Goal: Task Accomplishment & Management: Manage account settings

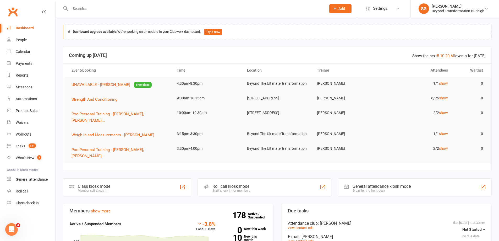
click at [144, 8] on input "text" at bounding box center [196, 8] width 254 height 7
paste input "[PERSON_NAME]"
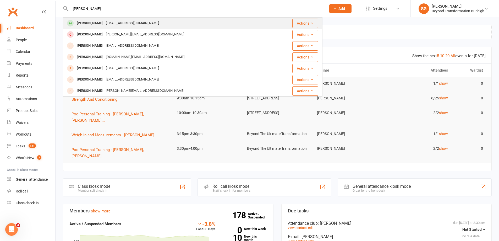
type input "[PERSON_NAME]"
click at [140, 20] on div "[EMAIL_ADDRESS][DOMAIN_NAME]" at bounding box center [132, 23] width 56 height 8
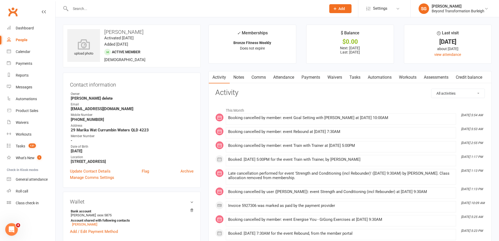
click at [287, 77] on link "Attendance" at bounding box center [284, 77] width 28 height 12
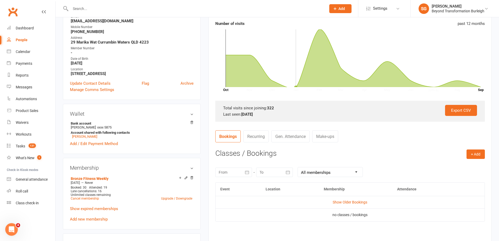
scroll to position [26, 0]
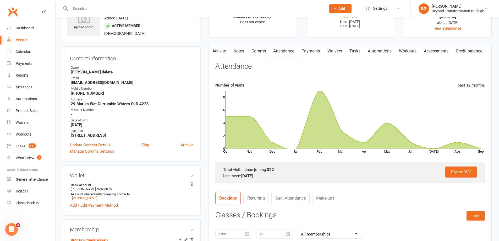
click at [121, 18] on time "Added [DATE]" at bounding box center [116, 18] width 24 height 5
click at [122, 12] on input "text" at bounding box center [196, 8] width 254 height 7
paste input "[PERSON_NAME]"
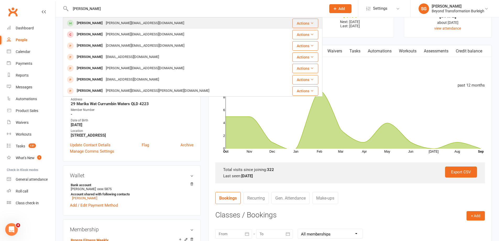
type input "[PERSON_NAME]"
click at [121, 18] on td "Craig Preston [EMAIL_ADDRESS][DOMAIN_NAME]" at bounding box center [171, 23] width 216 height 11
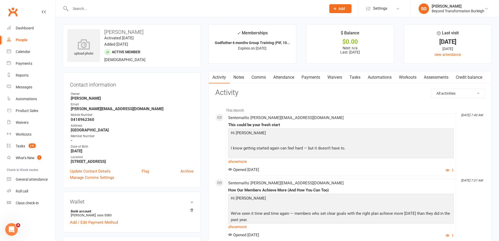
click at [293, 78] on link "Attendance" at bounding box center [284, 77] width 28 height 12
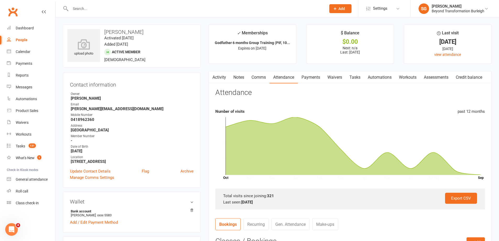
click at [317, 79] on link "Payments" at bounding box center [311, 77] width 26 height 12
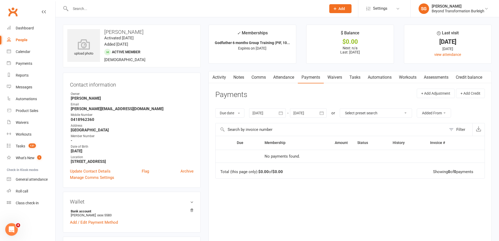
click at [284, 75] on link "Attendance" at bounding box center [284, 77] width 28 height 12
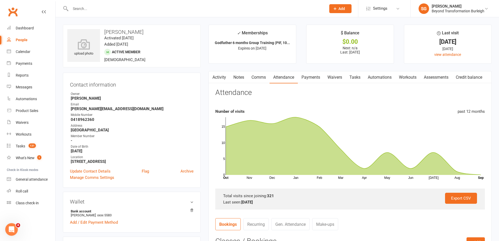
click at [144, 16] on div at bounding box center [193, 8] width 260 height 17
paste input "[PERSON_NAME]"
click at [148, 9] on input "text" at bounding box center [196, 8] width 254 height 7
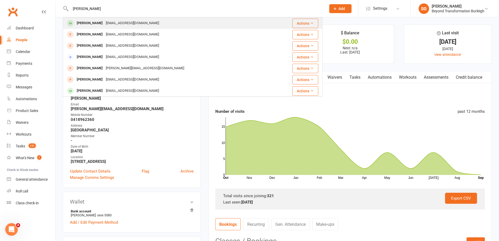
type input "[PERSON_NAME]"
click at [146, 20] on div "[PERSON_NAME] [EMAIL_ADDRESS][DOMAIN_NAME]" at bounding box center [170, 23] width 215 height 11
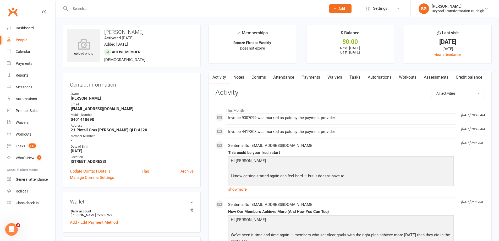
click at [132, 13] on div at bounding box center [193, 8] width 260 height 17
paste input "[PERSON_NAME]"
click at [133, 11] on input "[PERSON_NAME]" at bounding box center [196, 8] width 254 height 7
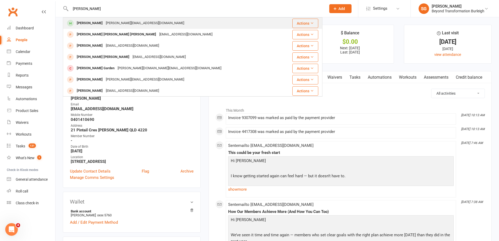
type input "[PERSON_NAME]"
click at [127, 21] on div "[PERSON_NAME][EMAIL_ADDRESS][DOMAIN_NAME]" at bounding box center [145, 23] width 82 height 8
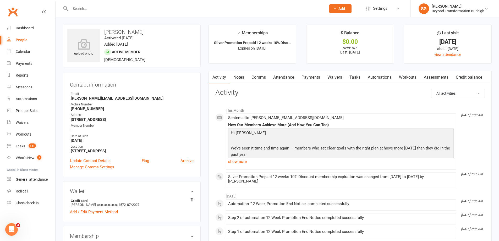
click at [288, 77] on link "Attendance" at bounding box center [284, 77] width 28 height 12
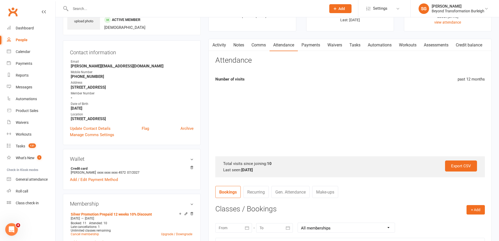
scroll to position [157, 0]
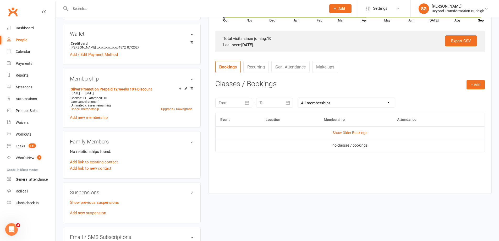
click at [143, 15] on div at bounding box center [193, 8] width 260 height 17
click at [144, 9] on input "text" at bounding box center [196, 8] width 254 height 7
paste input "[PERSON_NAME]"
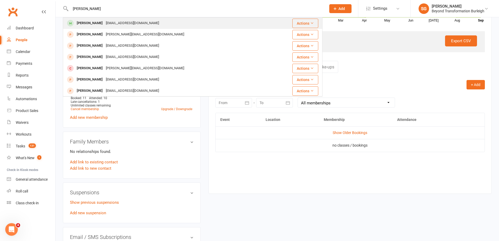
type input "[PERSON_NAME]"
click at [143, 19] on div "[PERSON_NAME] [EMAIL_ADDRESS][DOMAIN_NAME]" at bounding box center [167, 23] width 208 height 11
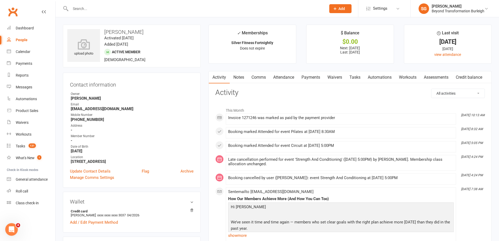
click at [284, 79] on link "Attendance" at bounding box center [284, 77] width 28 height 12
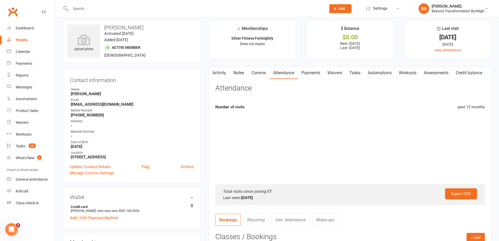
scroll to position [131, 0]
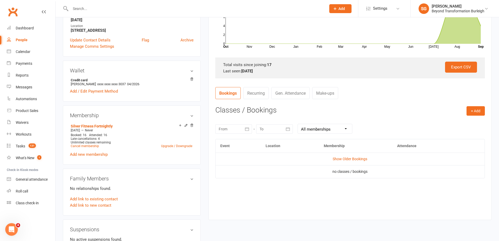
click at [144, 2] on div at bounding box center [193, 8] width 260 height 17
click at [138, 6] on input "text" at bounding box center [196, 8] width 254 height 7
paste input "[PERSON_NAME]"
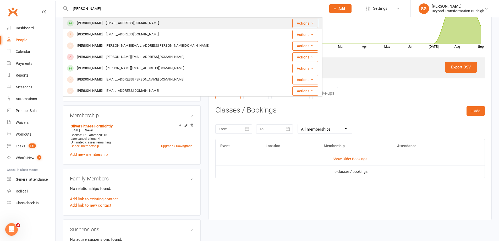
type input "[PERSON_NAME]"
click at [138, 20] on div "[EMAIL_ADDRESS][DOMAIN_NAME]" at bounding box center [132, 23] width 56 height 8
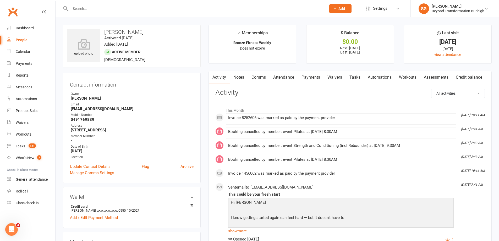
click at [280, 79] on link "Attendance" at bounding box center [284, 77] width 28 height 12
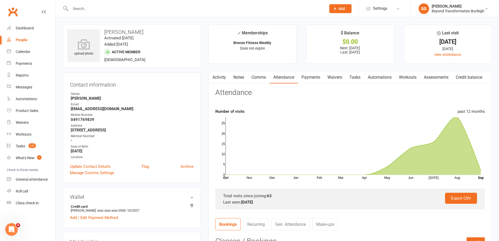
click at [148, 13] on div at bounding box center [193, 8] width 260 height 17
click at [147, 9] on input "text" at bounding box center [196, 8] width 254 height 7
paste input "[PERSON_NAME]"
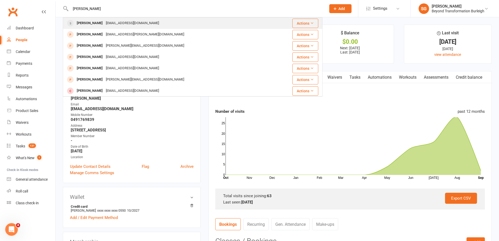
type input "[PERSON_NAME]"
click at [146, 18] on div "[PERSON_NAME] [EMAIL_ADDRESS][DOMAIN_NAME]" at bounding box center [170, 23] width 215 height 11
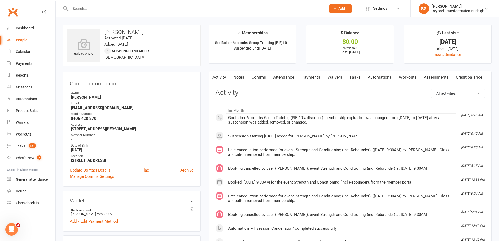
click at [130, 6] on input "text" at bounding box center [196, 8] width 254 height 7
paste input "[PERSON_NAME]"
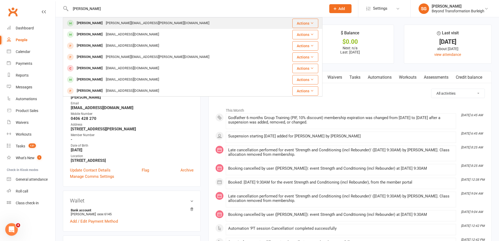
type input "[PERSON_NAME]"
click at [125, 19] on div "[PERSON_NAME] [PERSON_NAME][EMAIL_ADDRESS][PERSON_NAME][DOMAIN_NAME]" at bounding box center [170, 23] width 215 height 11
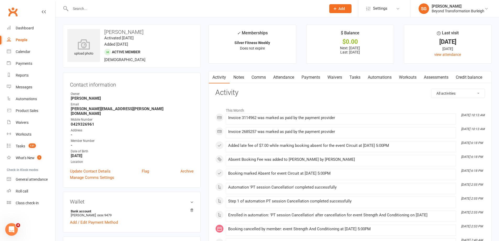
click at [291, 79] on link "Attendance" at bounding box center [284, 77] width 28 height 12
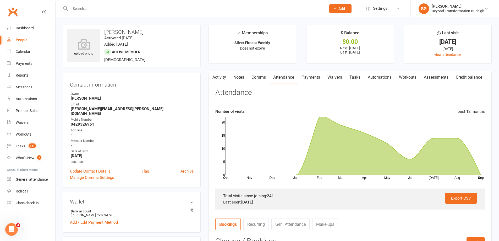
click at [126, 14] on div at bounding box center [193, 8] width 260 height 17
paste input "[PERSON_NAME]"
click at [128, 8] on input "[PERSON_NAME]" at bounding box center [196, 8] width 254 height 7
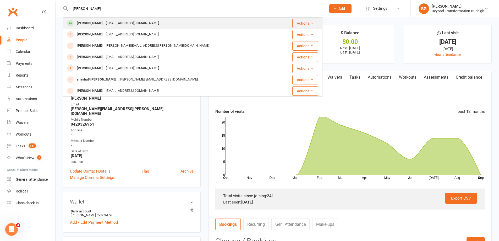
type input "[PERSON_NAME]"
click at [125, 23] on div "[EMAIL_ADDRESS][DOMAIN_NAME]" at bounding box center [132, 23] width 56 height 8
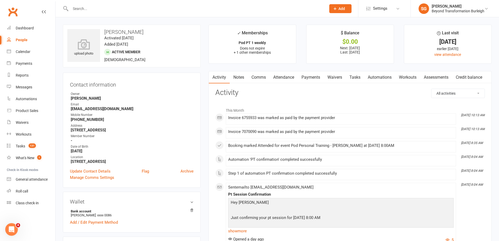
click at [285, 75] on link "Attendance" at bounding box center [284, 77] width 28 height 12
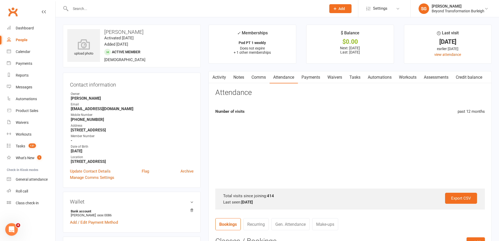
scroll to position [157, 0]
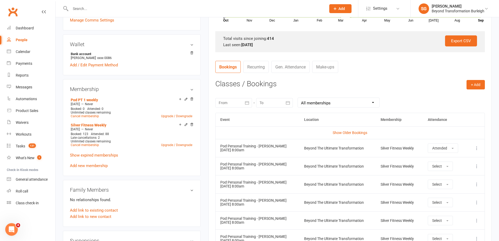
click at [120, 8] on input "text" at bounding box center [196, 8] width 254 height 7
paste input "[PERSON_NAME]"
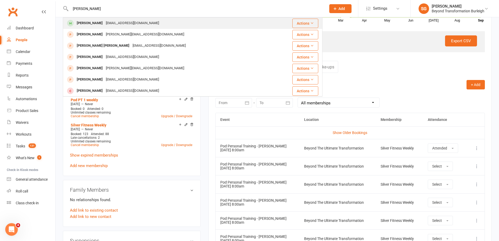
type input "[PERSON_NAME]"
click at [125, 21] on div "[EMAIL_ADDRESS][DOMAIN_NAME]" at bounding box center [132, 23] width 56 height 8
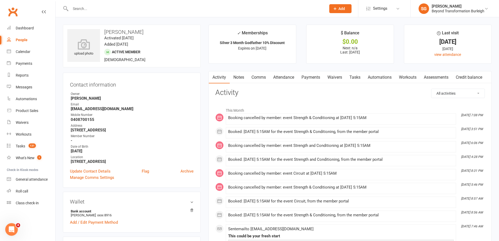
click at [282, 74] on link "Attendance" at bounding box center [284, 77] width 28 height 12
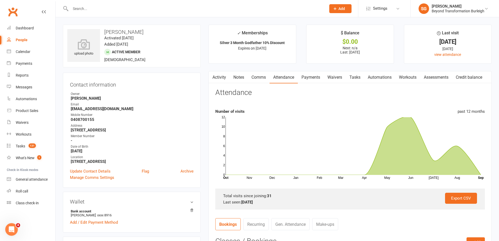
click at [113, 10] on input "text" at bounding box center [196, 8] width 254 height 7
paste input "[PERSON_NAME]"
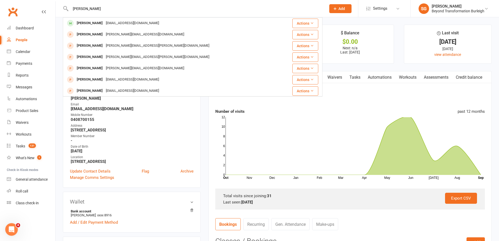
type input "[PERSON_NAME]"
click at [123, 24] on div "[EMAIL_ADDRESS][DOMAIN_NAME]" at bounding box center [132, 23] width 56 height 8
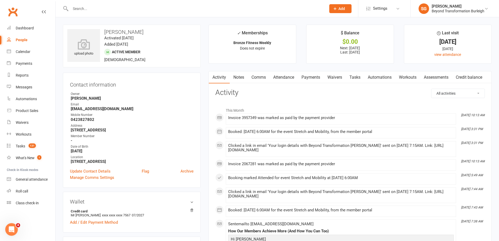
click at [283, 78] on link "Attendance" at bounding box center [284, 77] width 28 height 12
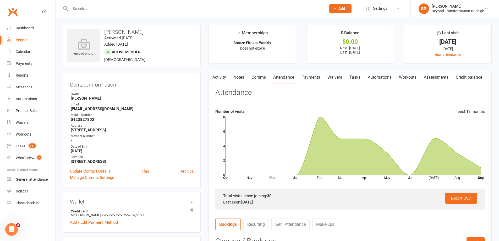
click at [99, 6] on input "text" at bounding box center [196, 8] width 254 height 7
paste input "[PERSON_NAME]"
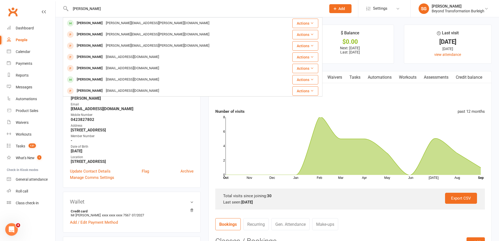
type input "[PERSON_NAME]"
click at [110, 20] on div "[PERSON_NAME][EMAIL_ADDRESS][PERSON_NAME][DOMAIN_NAME]" at bounding box center [157, 23] width 107 height 8
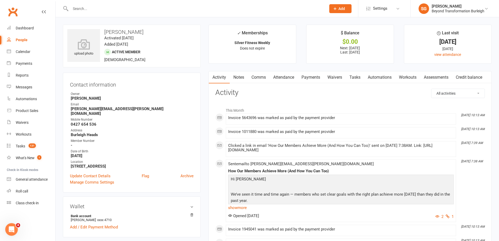
click at [284, 78] on link "Attendance" at bounding box center [284, 77] width 28 height 12
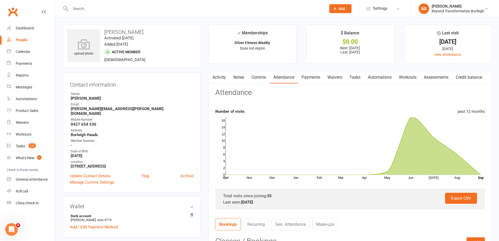
click at [99, 9] on input "text" at bounding box center [196, 8] width 254 height 7
paste input "[PERSON_NAME]"
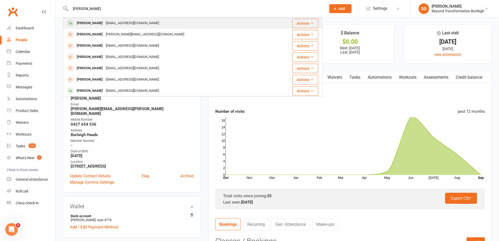
type input "[PERSON_NAME]"
click at [104, 22] on div "[EMAIL_ADDRESS][DOMAIN_NAME]" at bounding box center [132, 23] width 56 height 8
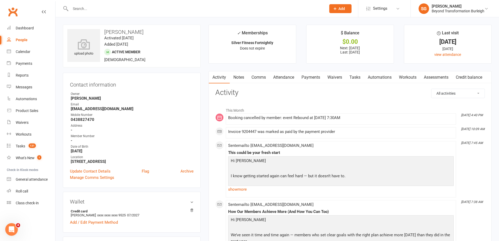
click at [284, 73] on link "Attendance" at bounding box center [284, 77] width 28 height 12
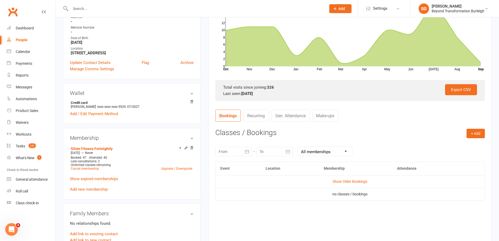
scroll to position [52, 0]
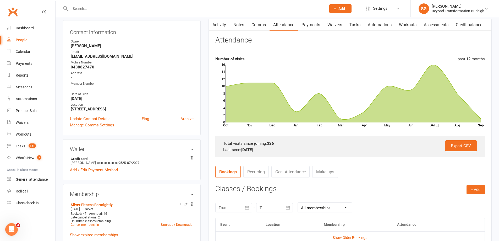
click at [134, 8] on input "text" at bounding box center [196, 8] width 254 height 7
paste input "[PERSON_NAME]"
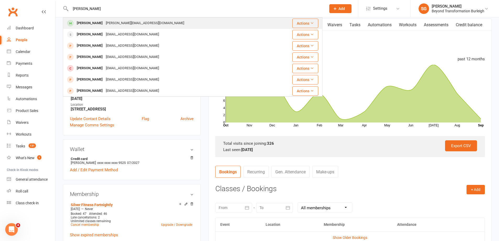
type input "[PERSON_NAME]"
click at [137, 19] on div "[PERSON_NAME] [PERSON_NAME][EMAIL_ADDRESS][DOMAIN_NAME]" at bounding box center [167, 23] width 208 height 11
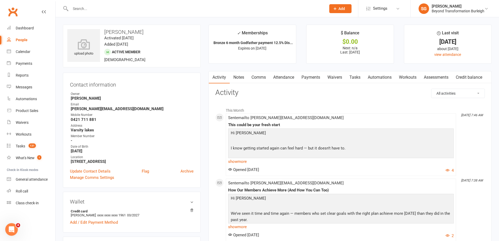
click at [280, 74] on link "Attendance" at bounding box center [284, 77] width 28 height 12
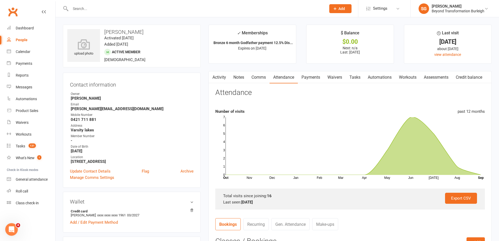
click at [114, 1] on div at bounding box center [193, 8] width 260 height 17
paste input "[PERSON_NAME]"
click at [112, 8] on input "[PERSON_NAME]" at bounding box center [196, 8] width 254 height 7
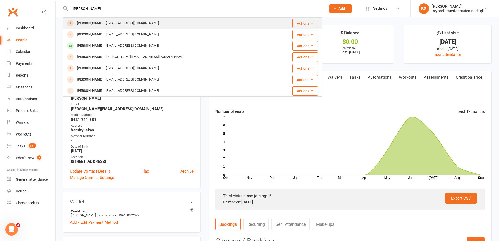
type input "[PERSON_NAME]"
click at [119, 18] on div "[PERSON_NAME] [EMAIL_ADDRESS][DOMAIN_NAME]" at bounding box center [167, 23] width 208 height 11
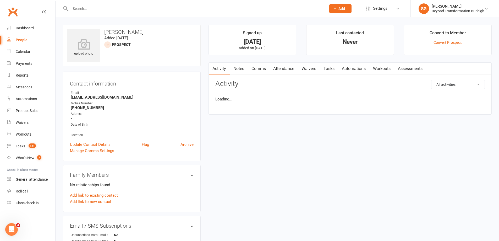
click at [123, 7] on input "text" at bounding box center [196, 8] width 254 height 7
paste input "[PERSON_NAME]"
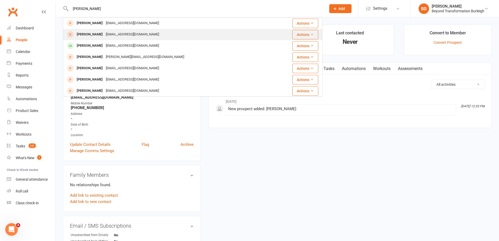
type input "[PERSON_NAME]"
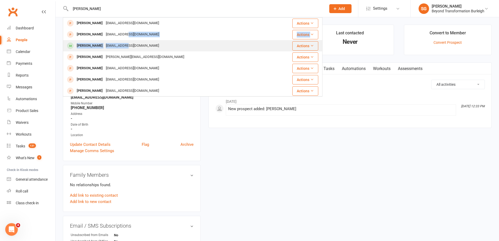
drag, startPoint x: 123, startPoint y: 35, endPoint x: 123, endPoint y: 43, distance: 8.4
click at [123, 43] on tbody "[PERSON_NAME] [EMAIL_ADDRESS][DOMAIN_NAME] Actions [PERSON_NAME] [EMAIL_ADDRESS…" at bounding box center [192, 130] width 259 height 225
click at [123, 43] on div "[EMAIL_ADDRESS][DOMAIN_NAME]" at bounding box center [132, 46] width 56 height 8
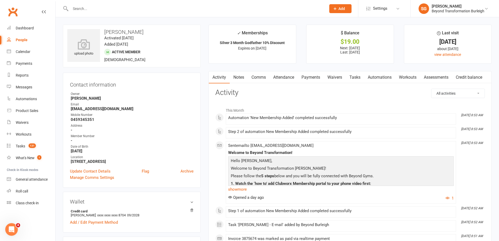
click at [284, 75] on link "Attendance" at bounding box center [284, 77] width 28 height 12
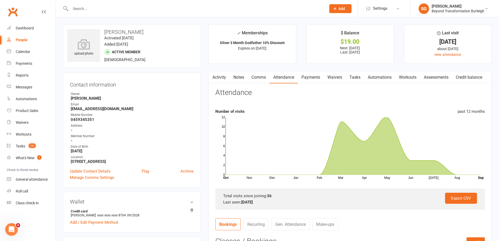
click at [132, 3] on div at bounding box center [193, 8] width 260 height 17
click at [128, 7] on input "text" at bounding box center [196, 8] width 254 height 7
paste input "[PERSON_NAME]"
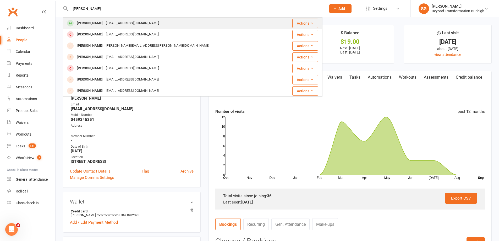
type input "[PERSON_NAME]"
click at [127, 20] on div "[EMAIL_ADDRESS][DOMAIN_NAME]" at bounding box center [132, 23] width 56 height 8
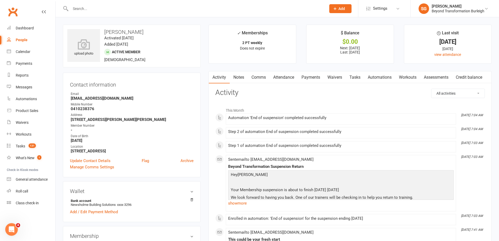
click at [289, 75] on link "Attendance" at bounding box center [284, 77] width 28 height 12
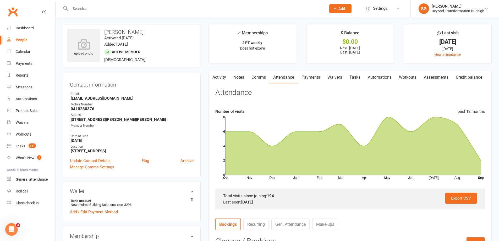
click at [127, 11] on input "text" at bounding box center [196, 8] width 254 height 7
paste input "[PERSON_NAME]"
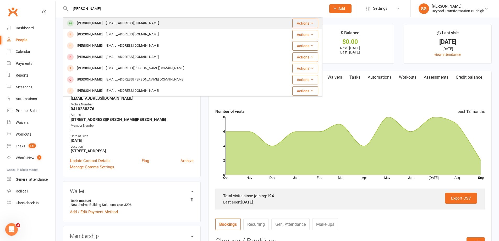
type input "[PERSON_NAME]"
click at [123, 25] on div "[EMAIL_ADDRESS][DOMAIN_NAME]" at bounding box center [132, 23] width 56 height 8
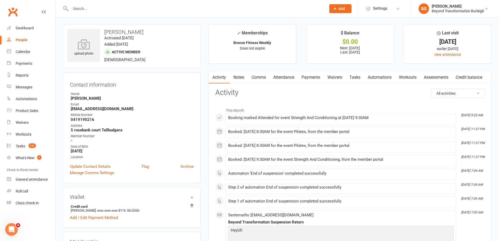
click at [286, 77] on link "Attendance" at bounding box center [284, 77] width 28 height 12
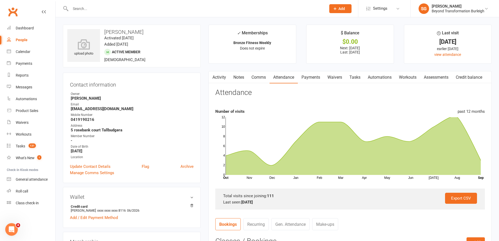
click at [86, 8] on input "text" at bounding box center [196, 8] width 254 height 7
paste input "[PERSON_NAME]"
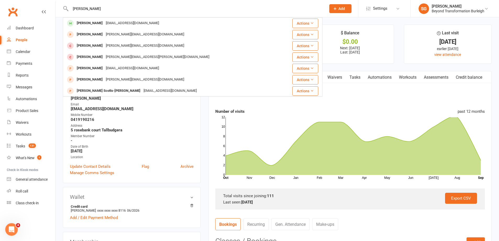
type input "[PERSON_NAME]"
click at [104, 23] on div "[EMAIL_ADDRESS][DOMAIN_NAME]" at bounding box center [132, 23] width 56 height 8
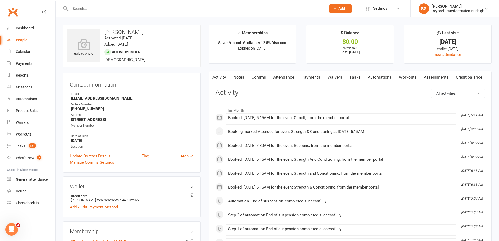
click at [121, 11] on input "text" at bounding box center [196, 8] width 254 height 7
paste input "[PERSON_NAME]"
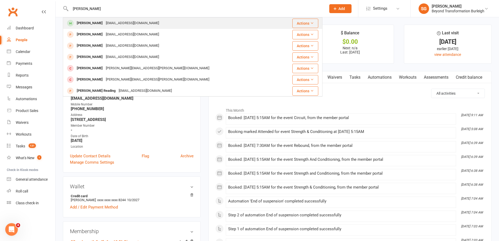
type input "[PERSON_NAME]"
click at [121, 19] on div "[PERSON_NAME] [EMAIL_ADDRESS][DOMAIN_NAME]" at bounding box center [170, 23] width 215 height 11
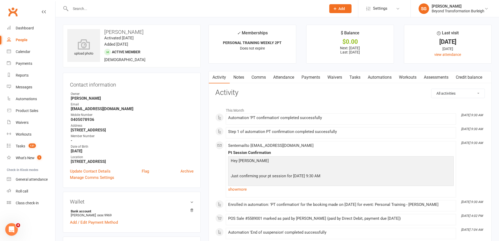
click at [283, 76] on link "Attendance" at bounding box center [284, 77] width 28 height 12
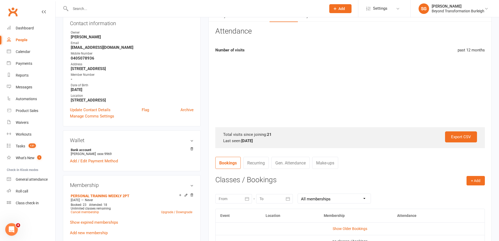
scroll to position [157, 0]
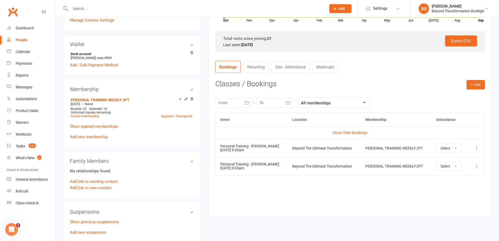
click at [127, 10] on input "text" at bounding box center [196, 8] width 254 height 7
paste input "[PERSON_NAME]"
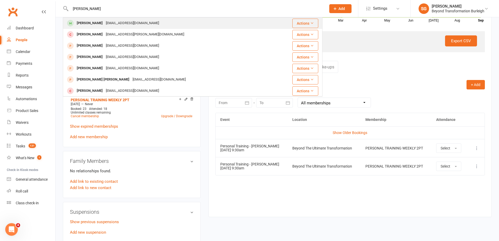
type input "[PERSON_NAME]"
click at [127, 21] on div "[EMAIL_ADDRESS][DOMAIN_NAME]" at bounding box center [132, 23] width 56 height 8
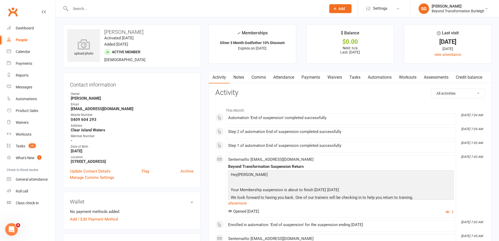
click at [303, 74] on link "Payments" at bounding box center [311, 77] width 26 height 12
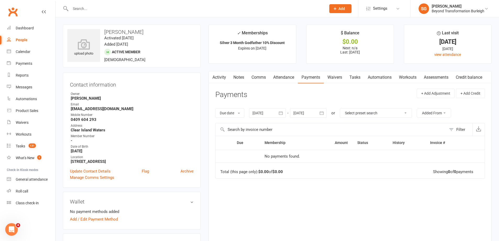
click at [292, 75] on link "Attendance" at bounding box center [284, 77] width 28 height 12
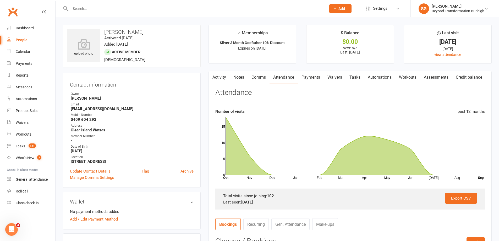
click at [139, 7] on input "text" at bounding box center [196, 8] width 254 height 7
paste input "[PERSON_NAME]"
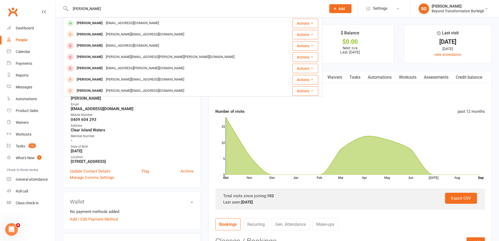
type input "[PERSON_NAME]"
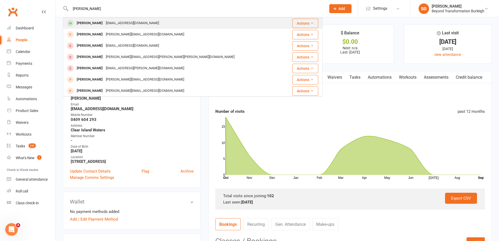
click at [123, 25] on div "[EMAIL_ADDRESS][DOMAIN_NAME]" at bounding box center [132, 23] width 56 height 8
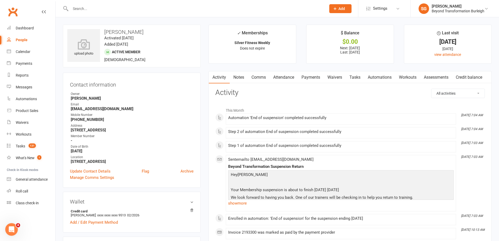
click at [293, 79] on link "Attendance" at bounding box center [284, 77] width 28 height 12
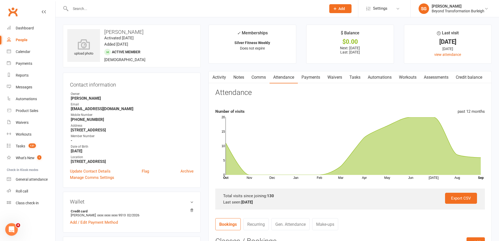
click at [132, 8] on input "text" at bounding box center [196, 8] width 254 height 7
paste input "[PERSON_NAME]"
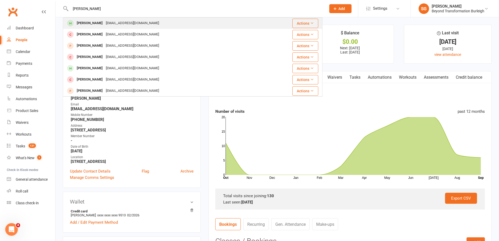
type input "[PERSON_NAME]"
click at [126, 19] on div "[PERSON_NAME] [EMAIL_ADDRESS][DOMAIN_NAME]" at bounding box center [167, 23] width 209 height 11
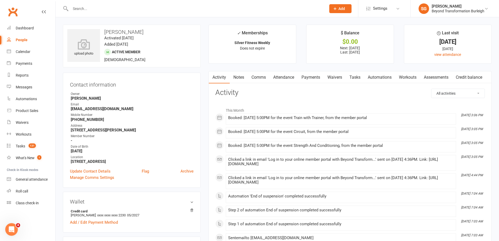
click at [295, 74] on link "Attendance" at bounding box center [284, 77] width 28 height 12
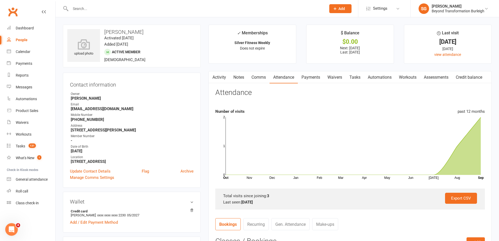
click at [113, 11] on input "text" at bounding box center [196, 8] width 254 height 7
paste input "[PERSON_NAME]-Rouge"
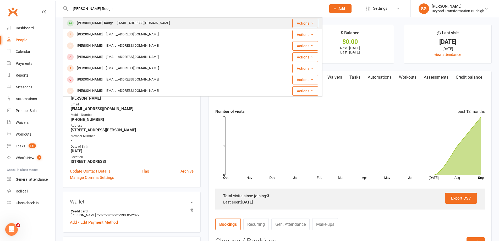
type input "[PERSON_NAME]-Rouge"
click at [115, 19] on div "[EMAIL_ADDRESS][DOMAIN_NAME]" at bounding box center [143, 23] width 56 height 8
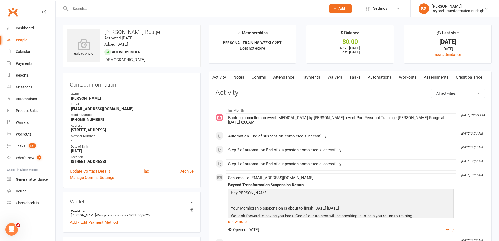
click at [277, 78] on link "Attendance" at bounding box center [284, 77] width 28 height 12
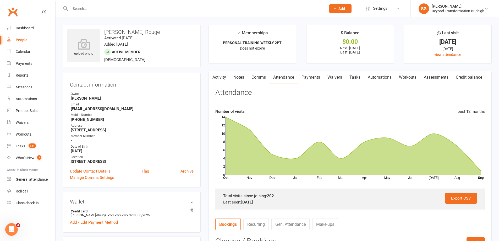
click at [114, 5] on input "text" at bounding box center [196, 8] width 254 height 7
paste input "[PERSON_NAME]"
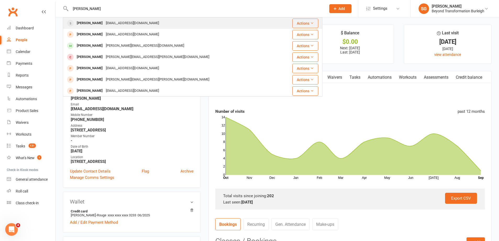
type input "[PERSON_NAME]"
click at [113, 25] on div "[EMAIL_ADDRESS][DOMAIN_NAME]" at bounding box center [132, 23] width 56 height 8
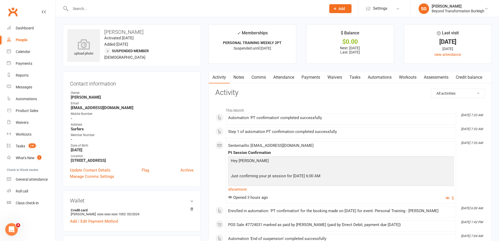
click at [283, 80] on link "Attendance" at bounding box center [284, 77] width 28 height 12
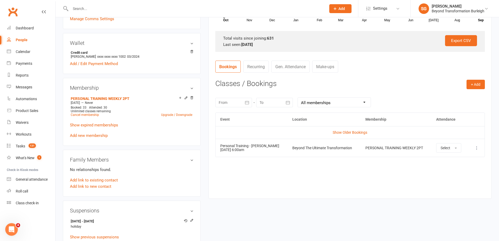
scroll to position [157, 0]
click at [122, 15] on div at bounding box center [193, 8] width 260 height 17
click at [125, 9] on input "text" at bounding box center [196, 8] width 254 height 7
paste input "[PERSON_NAME]"
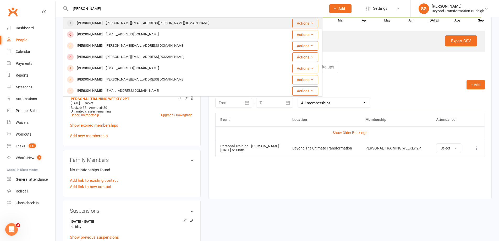
type input "[PERSON_NAME]"
click at [123, 19] on div "[PERSON_NAME][EMAIL_ADDRESS][PERSON_NAME][DOMAIN_NAME]" at bounding box center [157, 23] width 107 height 8
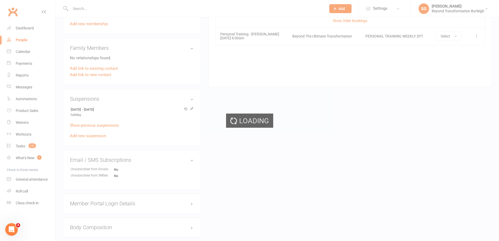
scroll to position [288, 0]
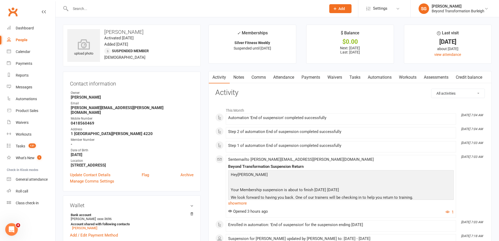
click at [276, 75] on link "Attendance" at bounding box center [284, 77] width 28 height 12
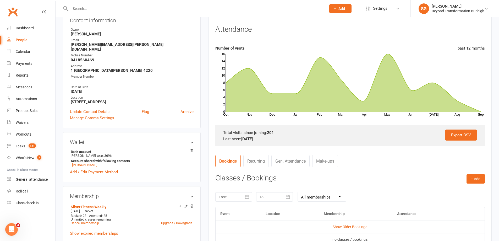
scroll to position [131, 0]
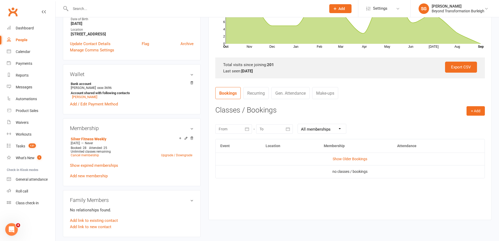
click at [149, 8] on input "text" at bounding box center [196, 8] width 254 height 7
paste input "[MEDICAL_DATA][PERSON_NAME]"
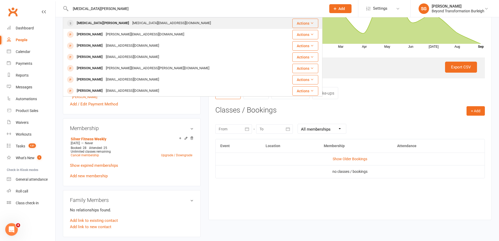
type input "[MEDICAL_DATA][PERSON_NAME]"
click at [146, 19] on div "[MEDICAL_DATA][PERSON_NAME] [PERSON_NAME][EMAIL_ADDRESS][DOMAIN_NAME]" at bounding box center [173, 23] width 221 height 11
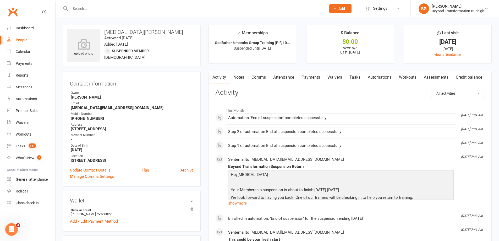
click at [289, 79] on link "Attendance" at bounding box center [284, 77] width 28 height 12
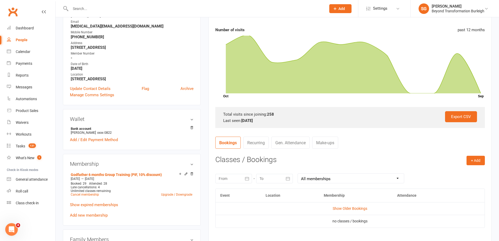
scroll to position [52, 0]
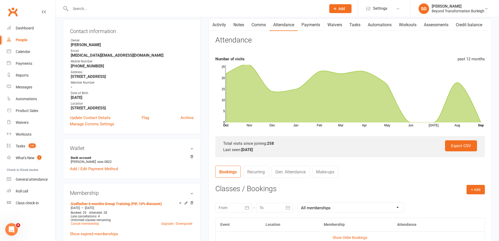
click at [128, 6] on input "text" at bounding box center [196, 8] width 254 height 7
paste input "[PERSON_NAME]"
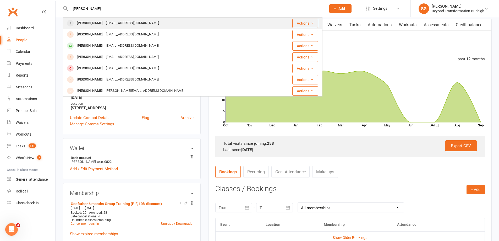
type input "[PERSON_NAME]"
click at [125, 24] on div "[EMAIL_ADDRESS][DOMAIN_NAME]" at bounding box center [132, 23] width 56 height 8
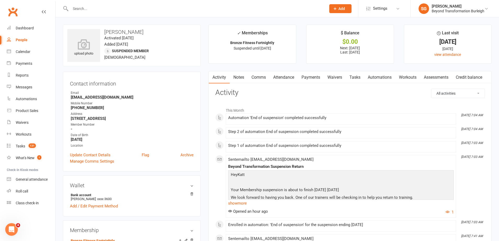
click at [132, 5] on input "text" at bounding box center [196, 8] width 254 height 7
paste input "[PERSON_NAME]"
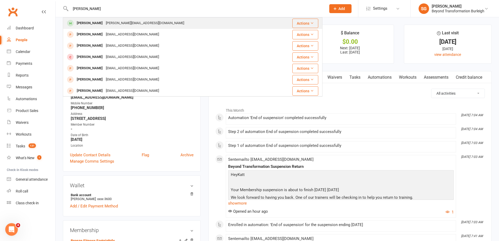
type input "[PERSON_NAME]"
click at [135, 25] on div "[PERSON_NAME][EMAIL_ADDRESS][DOMAIN_NAME]" at bounding box center [145, 23] width 82 height 8
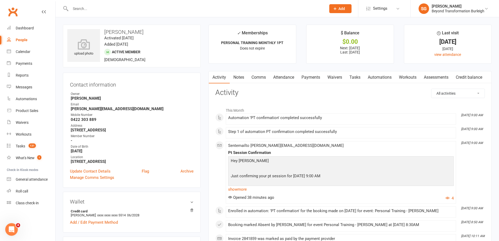
click at [294, 77] on link "Attendance" at bounding box center [284, 77] width 28 height 12
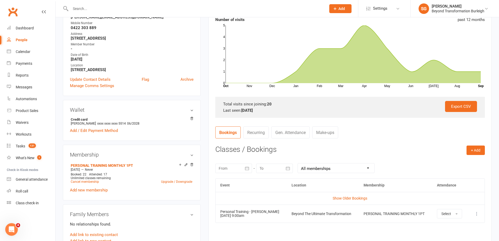
scroll to position [157, 0]
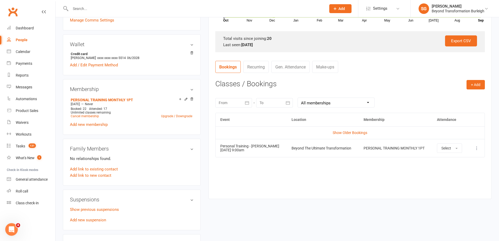
click at [479, 149] on button at bounding box center [477, 148] width 6 height 6
click at [465, 157] on link "More info" at bounding box center [454, 158] width 52 height 10
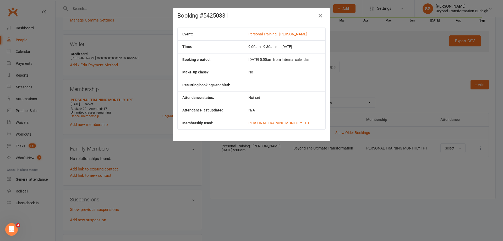
click at [321, 19] on button "button" at bounding box center [320, 16] width 8 height 8
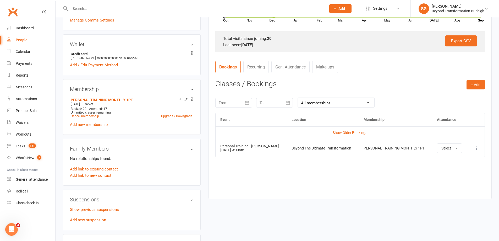
click at [476, 150] on icon at bounding box center [476, 147] width 5 height 5
click at [459, 167] on link "View event" at bounding box center [454, 169] width 52 height 10
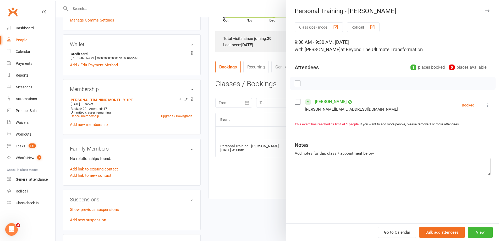
click at [146, 12] on div at bounding box center [278, 120] width 444 height 241
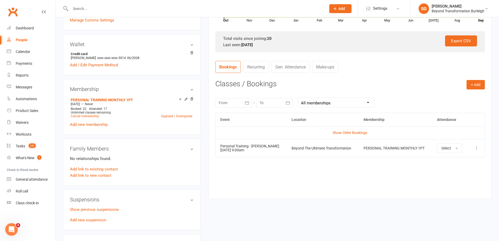
click at [145, 8] on input "text" at bounding box center [196, 8] width 254 height 7
paste input "[EMAIL_ADDRESS][DOMAIN_NAME]"
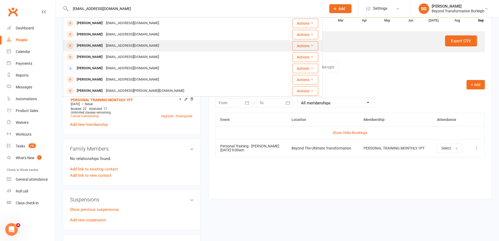
type input "[EMAIL_ADDRESS][DOMAIN_NAME]"
click at [143, 44] on div "[PERSON_NAME] [EMAIL_ADDRESS][DOMAIN_NAME]" at bounding box center [170, 45] width 215 height 11
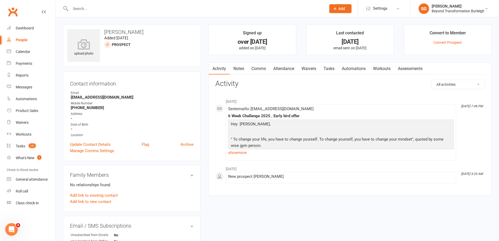
click at [107, 3] on div at bounding box center [193, 8] width 260 height 17
paste input "[PERSON_NAME]"
click at [107, 8] on input "[PERSON_NAME]" at bounding box center [196, 8] width 254 height 7
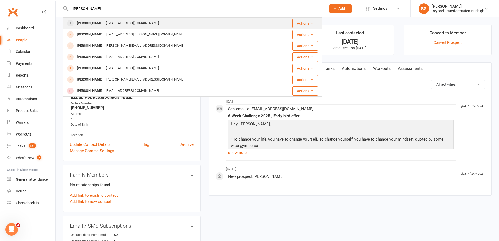
type input "[PERSON_NAME]"
click at [111, 20] on div "[EMAIL_ADDRESS][DOMAIN_NAME]" at bounding box center [132, 23] width 56 height 8
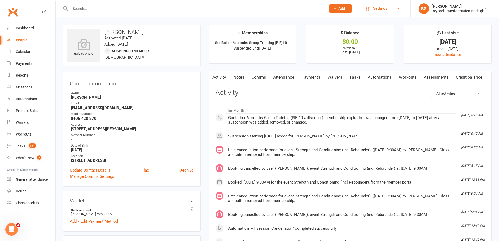
click at [392, 12] on link "Settings" at bounding box center [384, 9] width 36 height 12
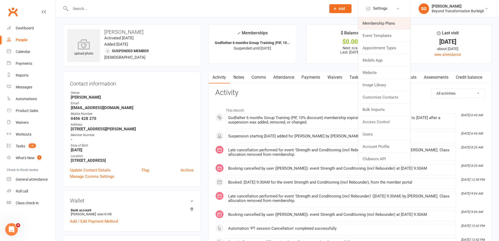
click at [385, 26] on link "Membership Plans" at bounding box center [385, 23] width 52 height 12
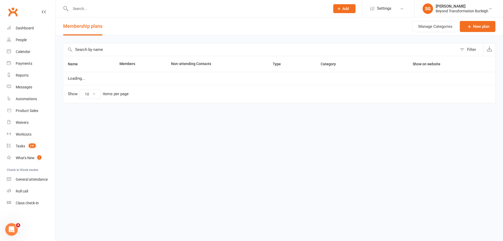
select select "100"
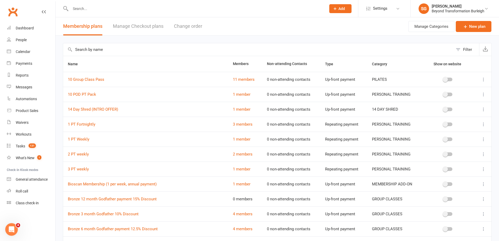
click at [141, 47] on input "text" at bounding box center [258, 49] width 390 height 13
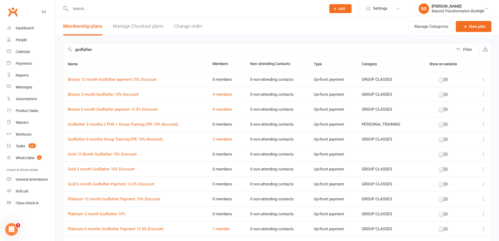
drag, startPoint x: 485, startPoint y: 51, endPoint x: 503, endPoint y: 78, distance: 32.6
click at [499, 78] on html "Prospect Member Non-attending contact Class / event Appointment Task Membership…" at bounding box center [249, 160] width 499 height 321
click at [486, 53] on button "button" at bounding box center [485, 49] width 12 height 13
click at [145, 53] on input "godfather" at bounding box center [258, 49] width 390 height 13
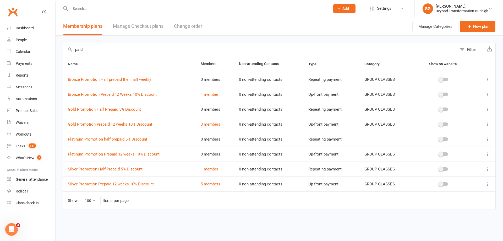
type input "paid"
click at [489, 79] on icon at bounding box center [487, 79] width 5 height 5
click at [472, 85] on link "Edit" at bounding box center [465, 89] width 52 height 10
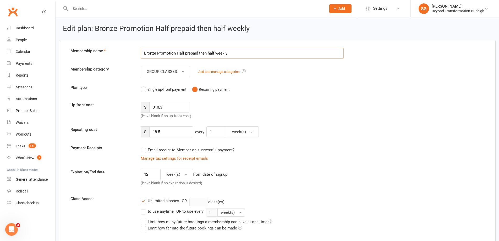
click at [144, 54] on input "Bronze Promotion Half prepaid then half weekly" at bounding box center [242, 53] width 203 height 11
drag, startPoint x: 153, startPoint y: 53, endPoint x: 143, endPoint y: 53, distance: 10.5
click at [143, 53] on input "PUF Bronze Promotion Half prepaid then half weekly" at bounding box center [242, 53] width 203 height 11
click at [238, 56] on input "Bronze Promotion Half prepaid then half weekly" at bounding box center [242, 53] width 203 height 11
paste input "PUF"
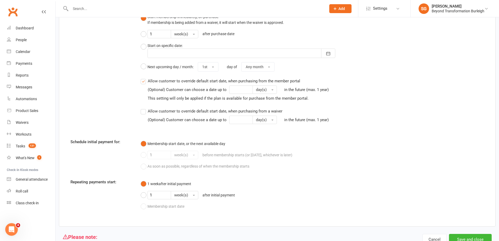
scroll to position [589, 0]
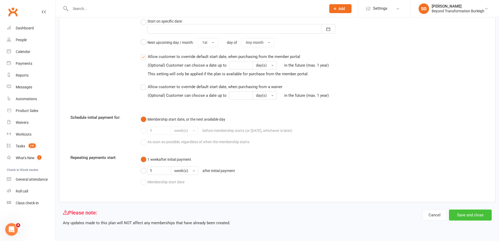
type input "Bronze Promotion Half prepaid then half weekly PUF"
click at [476, 216] on button "Save and close" at bounding box center [470, 214] width 43 height 11
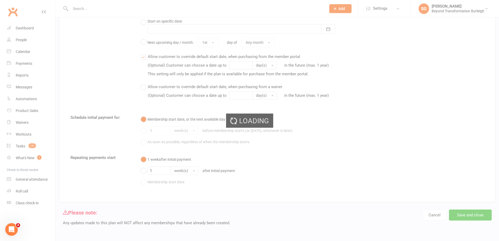
select select "100"
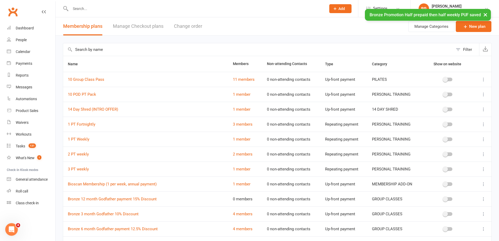
click at [102, 49] on input "text" at bounding box center [258, 49] width 390 height 13
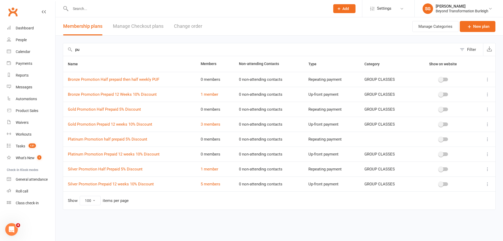
type input "puf"
